Goal: Task Accomplishment & Management: Use online tool/utility

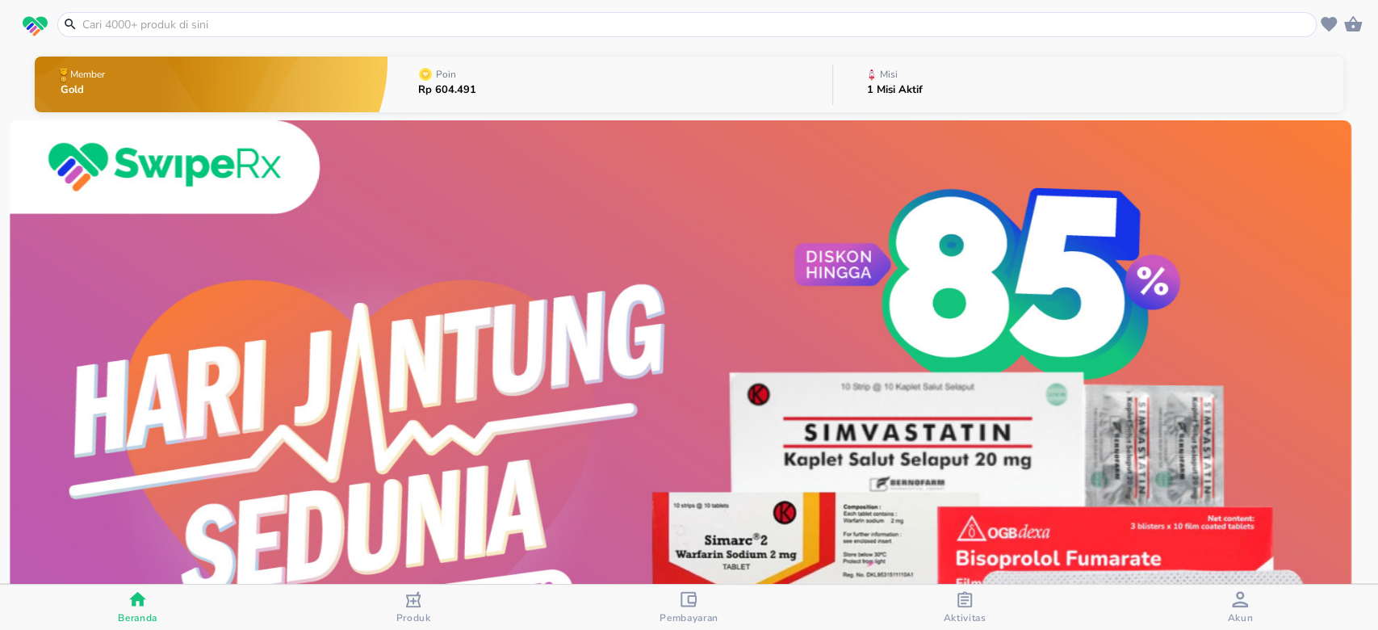
click at [927, 93] on button "Misi 1 Misi Aktif" at bounding box center [1088, 84] width 510 height 64
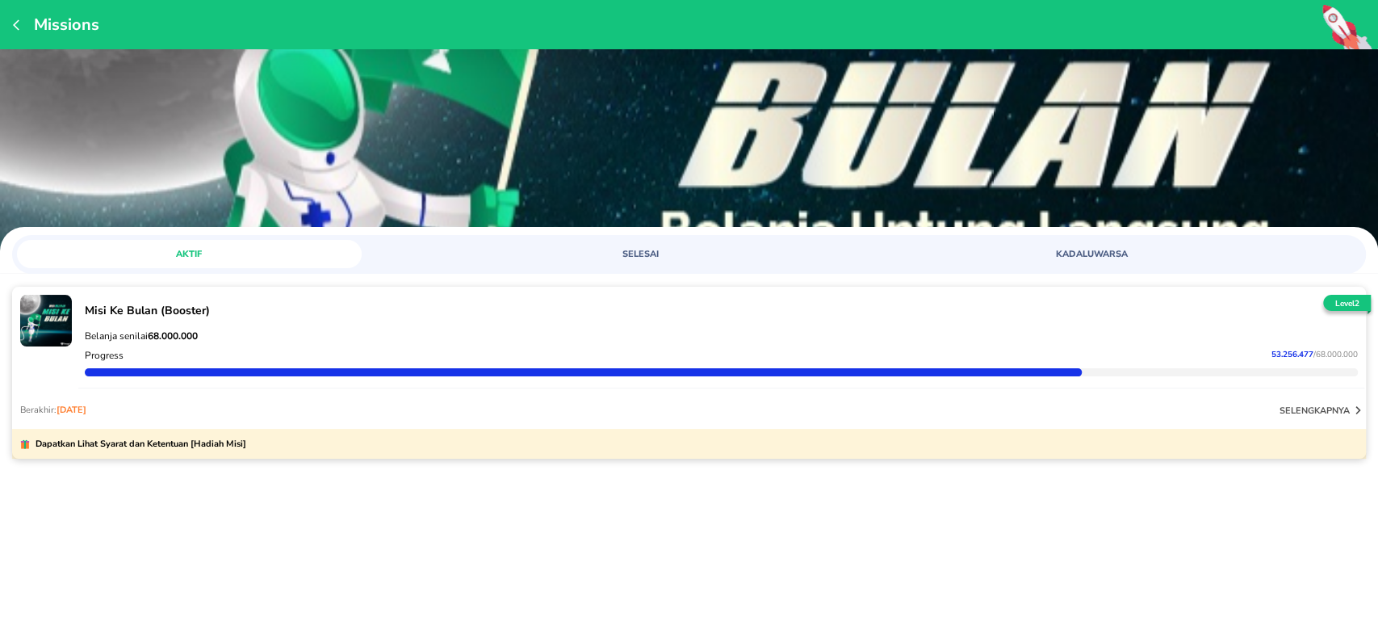
click at [1335, 405] on p "selengkapnya" at bounding box center [1314, 410] width 70 height 12
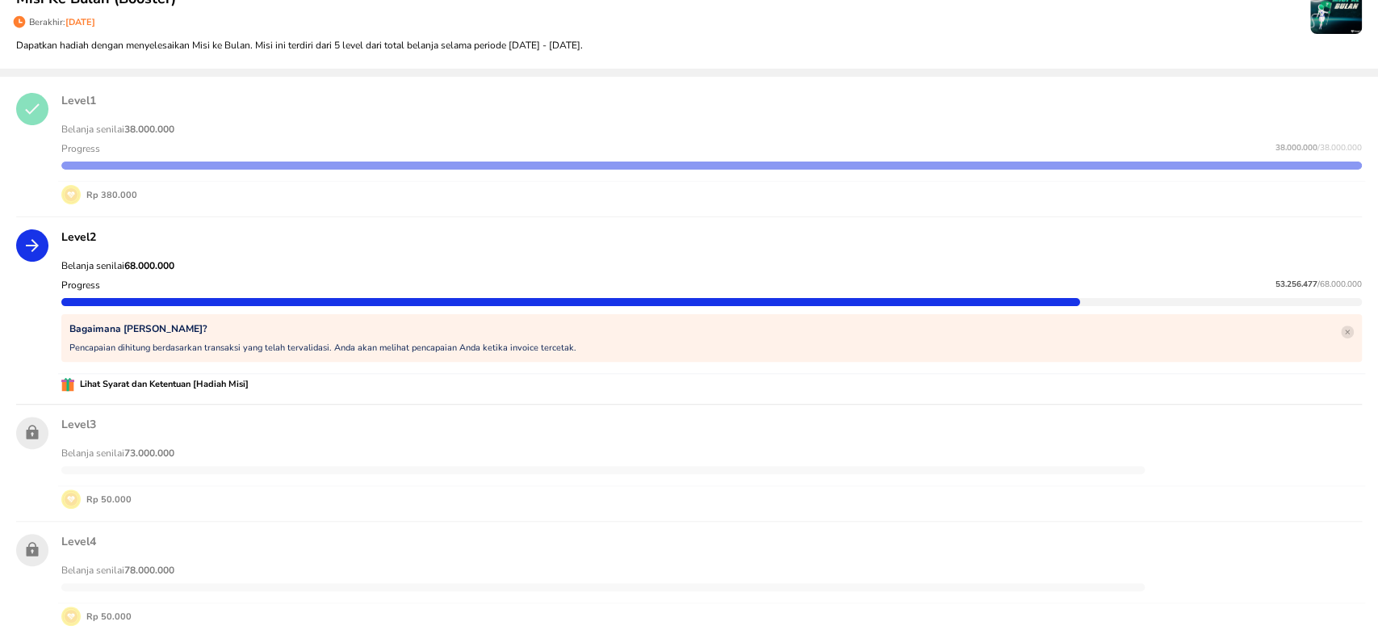
scroll to position [215, 0]
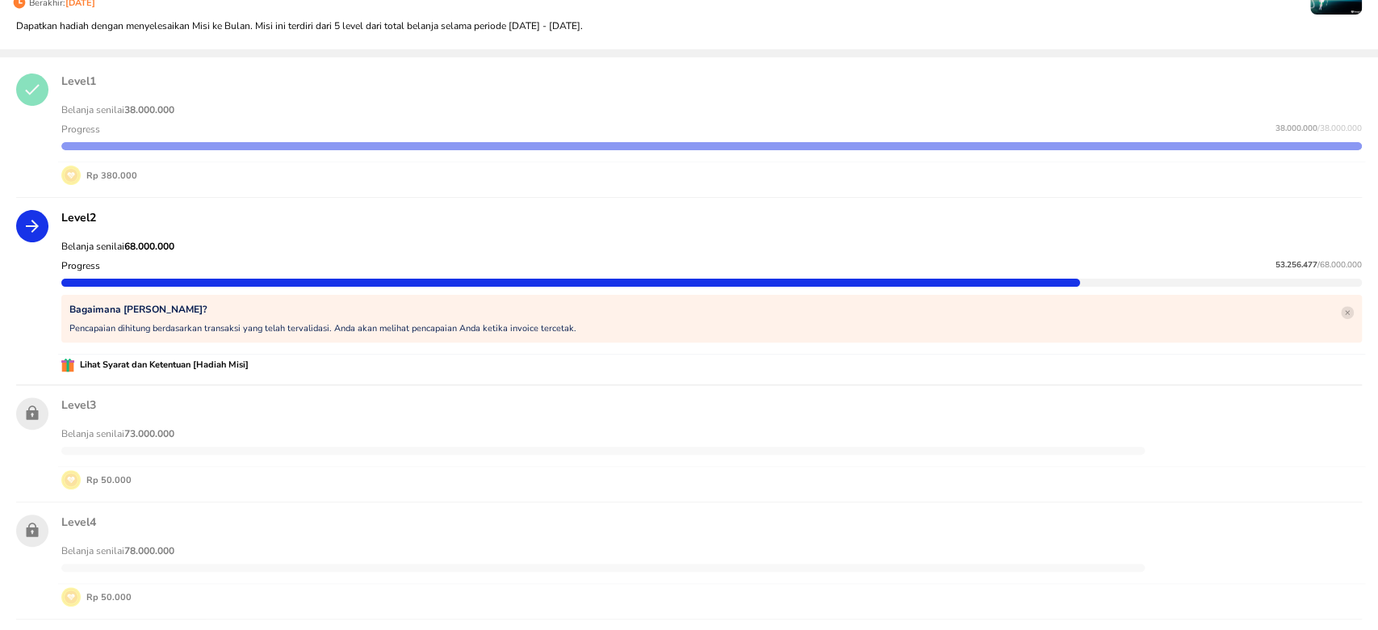
click at [1275, 260] on span "53.256.477" at bounding box center [1296, 264] width 42 height 11
copy p "53.256.477"
